Goal: Transaction & Acquisition: Purchase product/service

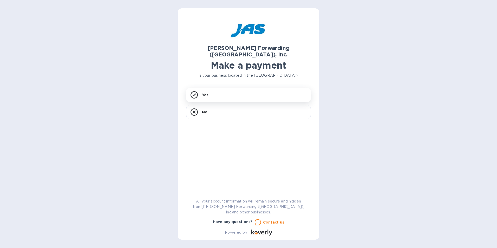
click at [201, 61] on h1 "Make a payment" at bounding box center [248, 65] width 125 height 11
drag, startPoint x: 201, startPoint y: 61, endPoint x: 201, endPoint y: 92, distance: 30.7
click at [201, 92] on div "Yes" at bounding box center [248, 95] width 125 height 15
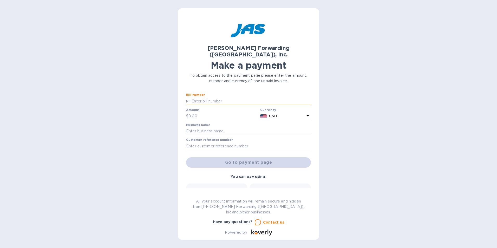
click at [197, 97] on input "text" at bounding box center [250, 101] width 121 height 8
type input "CLT503354146"
type input "1,325.67"
type input "Custom Assemblies, Inc."
type input "Industrie Borla"
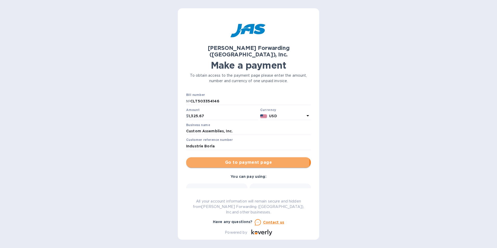
click at [242, 159] on span "Go to payment page" at bounding box center [248, 162] width 116 height 6
